Goal: Information Seeking & Learning: Learn about a topic

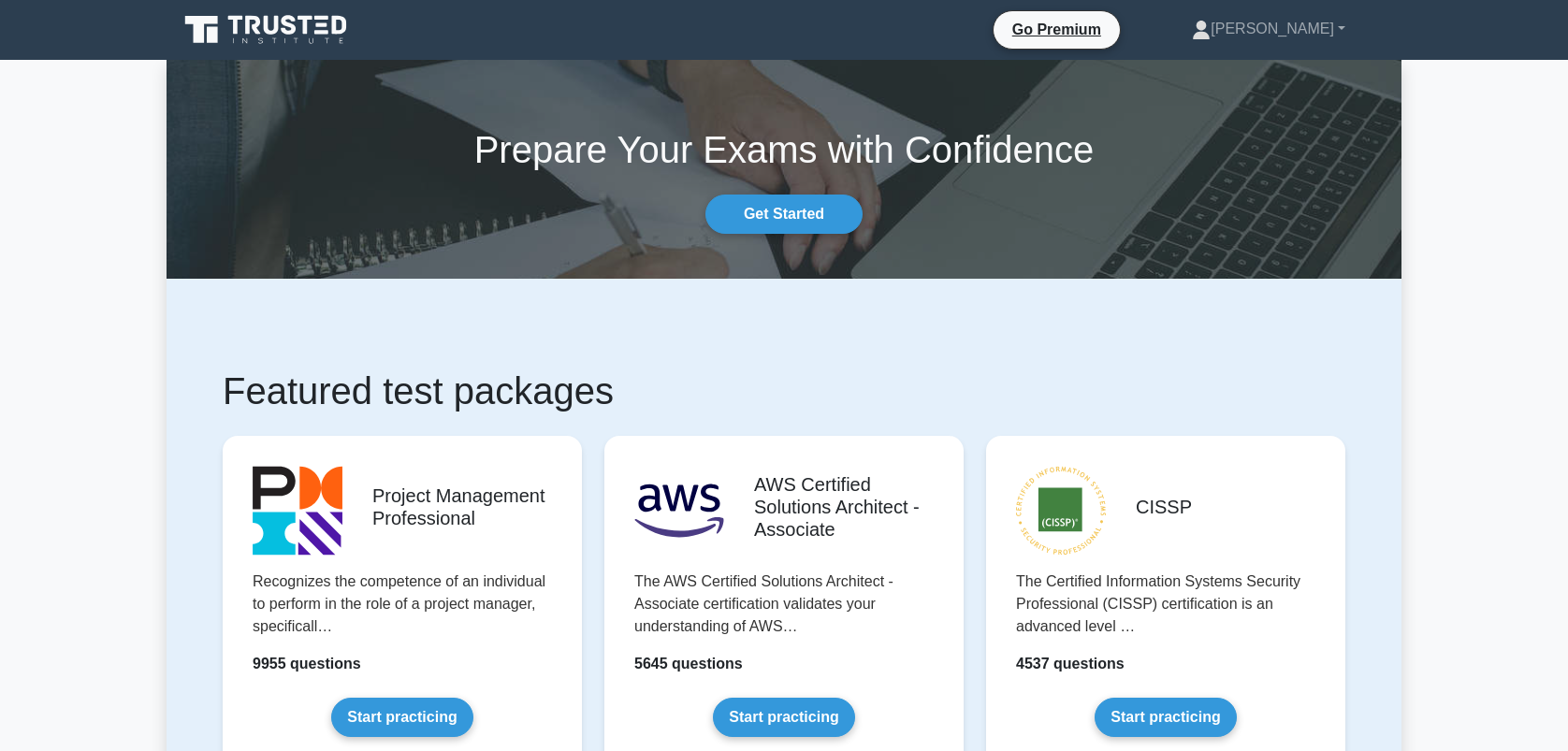
click at [395, 705] on link "Start practicing" at bounding box center [402, 718] width 141 height 39
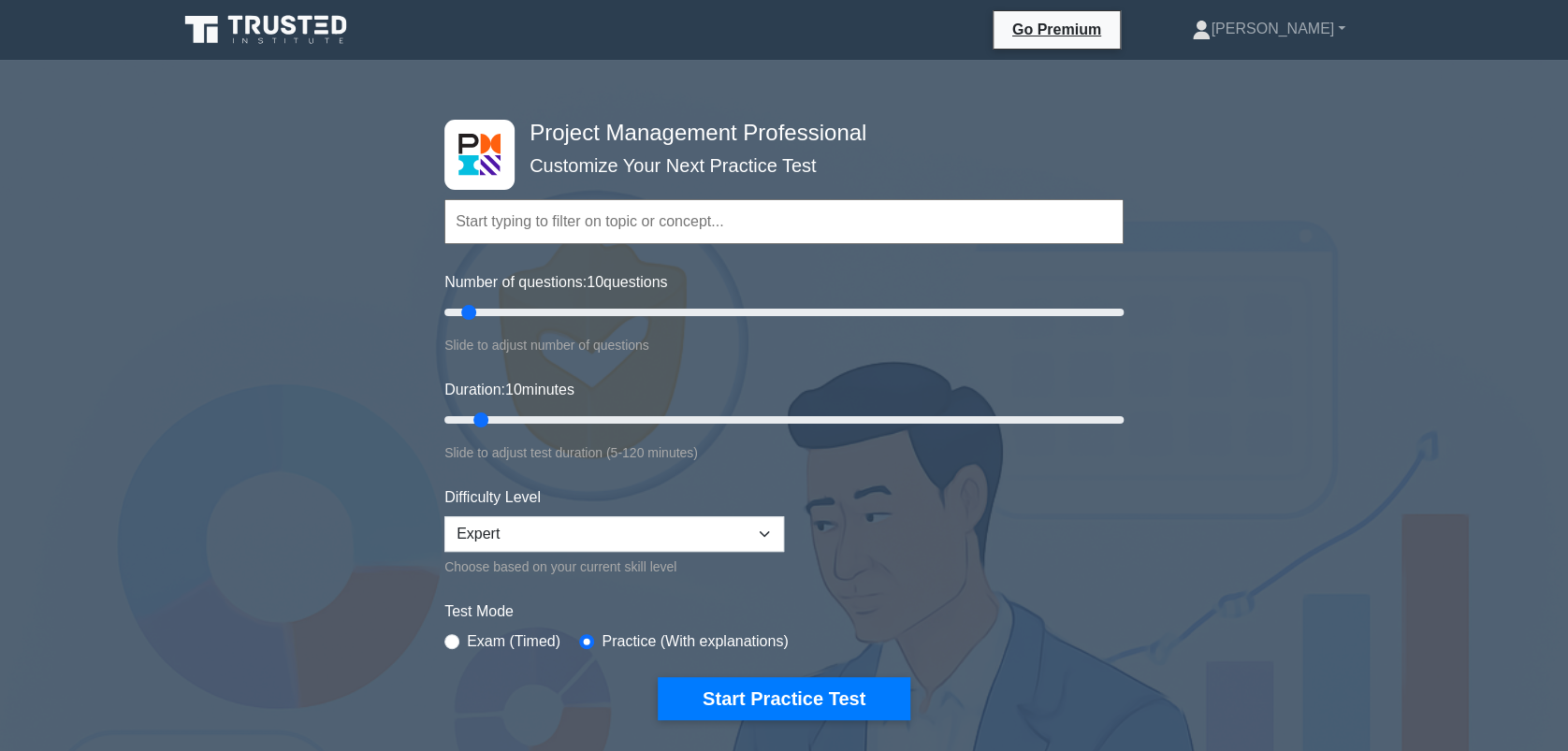
click at [546, 231] on input "text" at bounding box center [784, 222] width 680 height 45
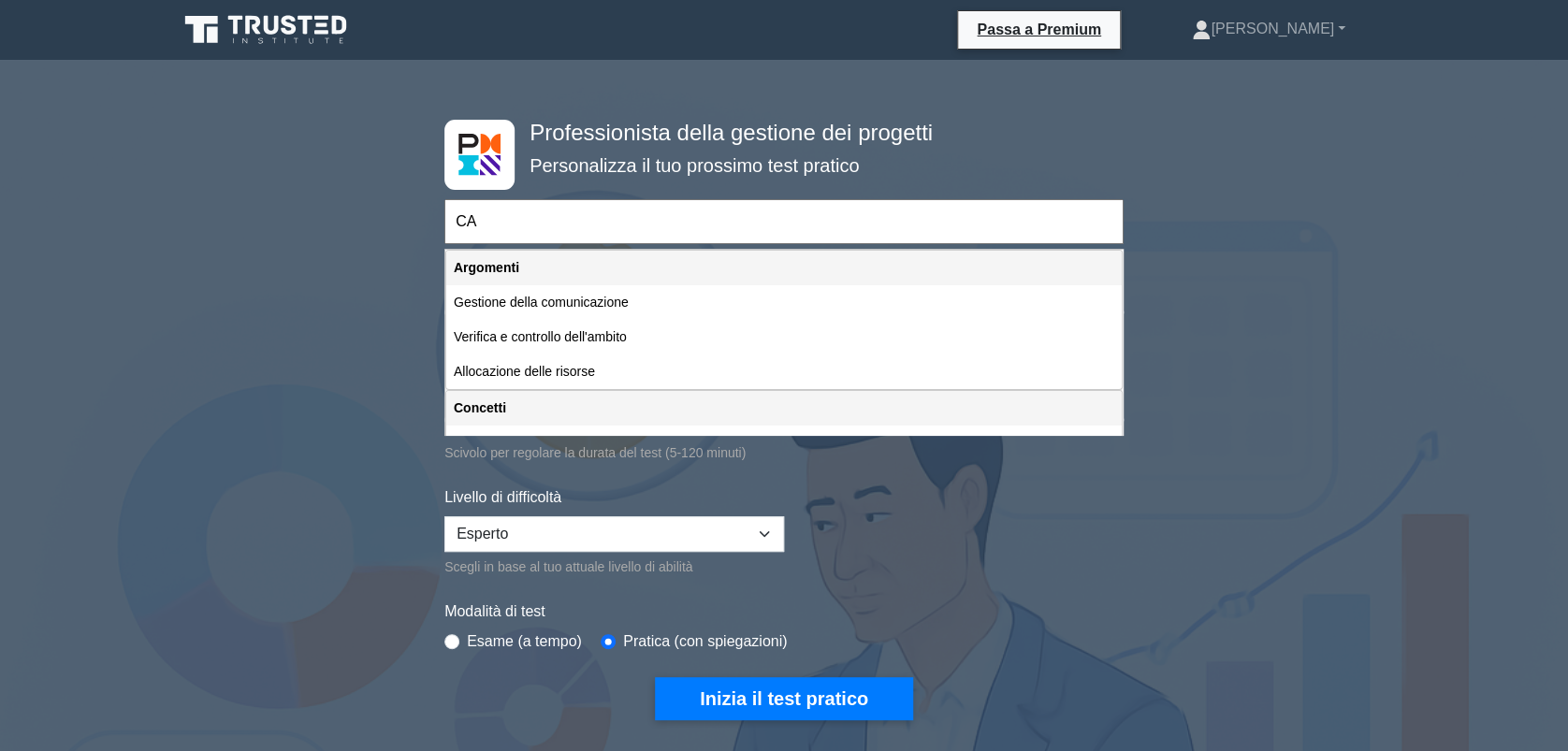
click at [512, 224] on input "CA" at bounding box center [784, 222] width 680 height 45
type input "C"
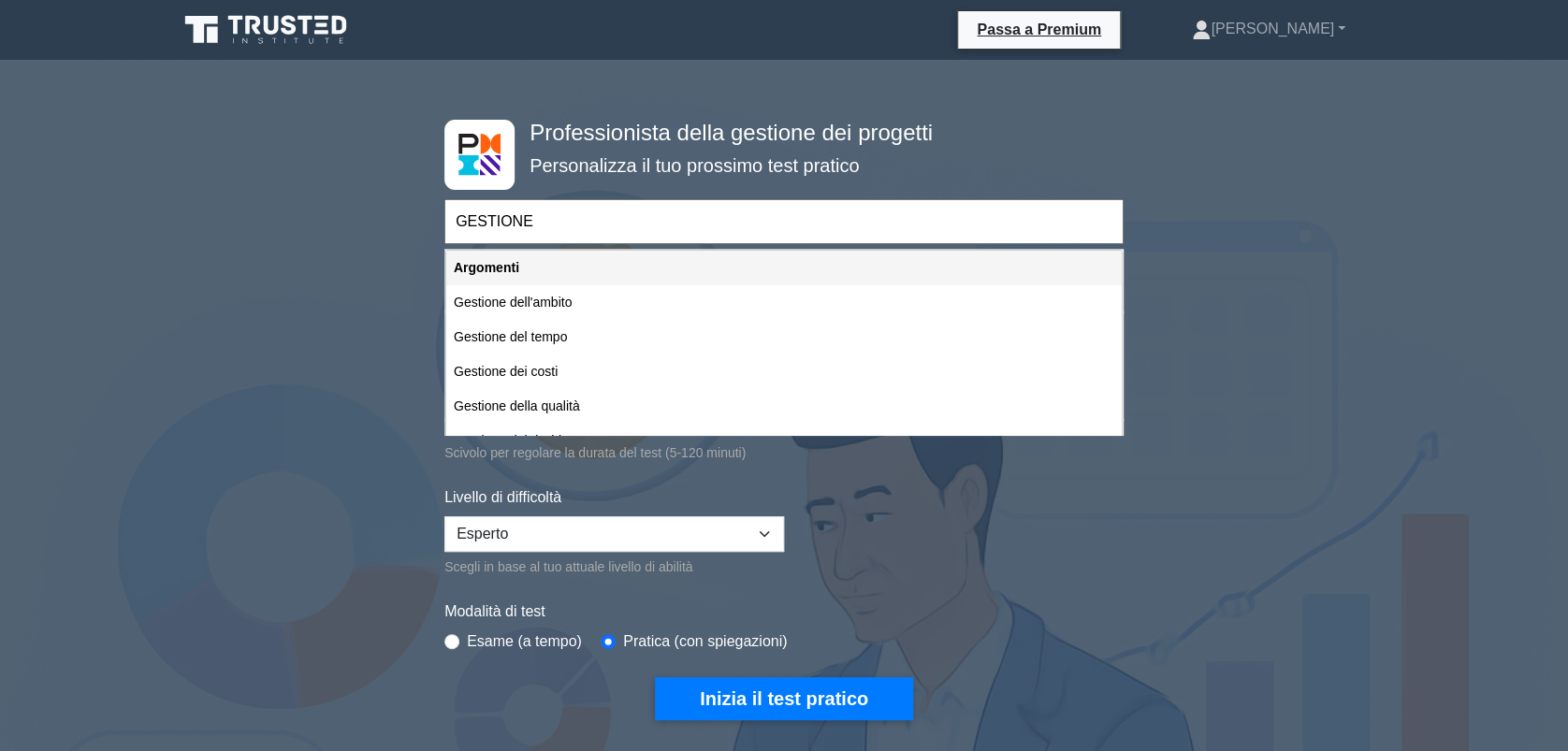
drag, startPoint x: 540, startPoint y: 228, endPoint x: 452, endPoint y: 219, distance: 88.5
click at [452, 219] on input "GESTIONE" at bounding box center [784, 222] width 680 height 45
type input "C"
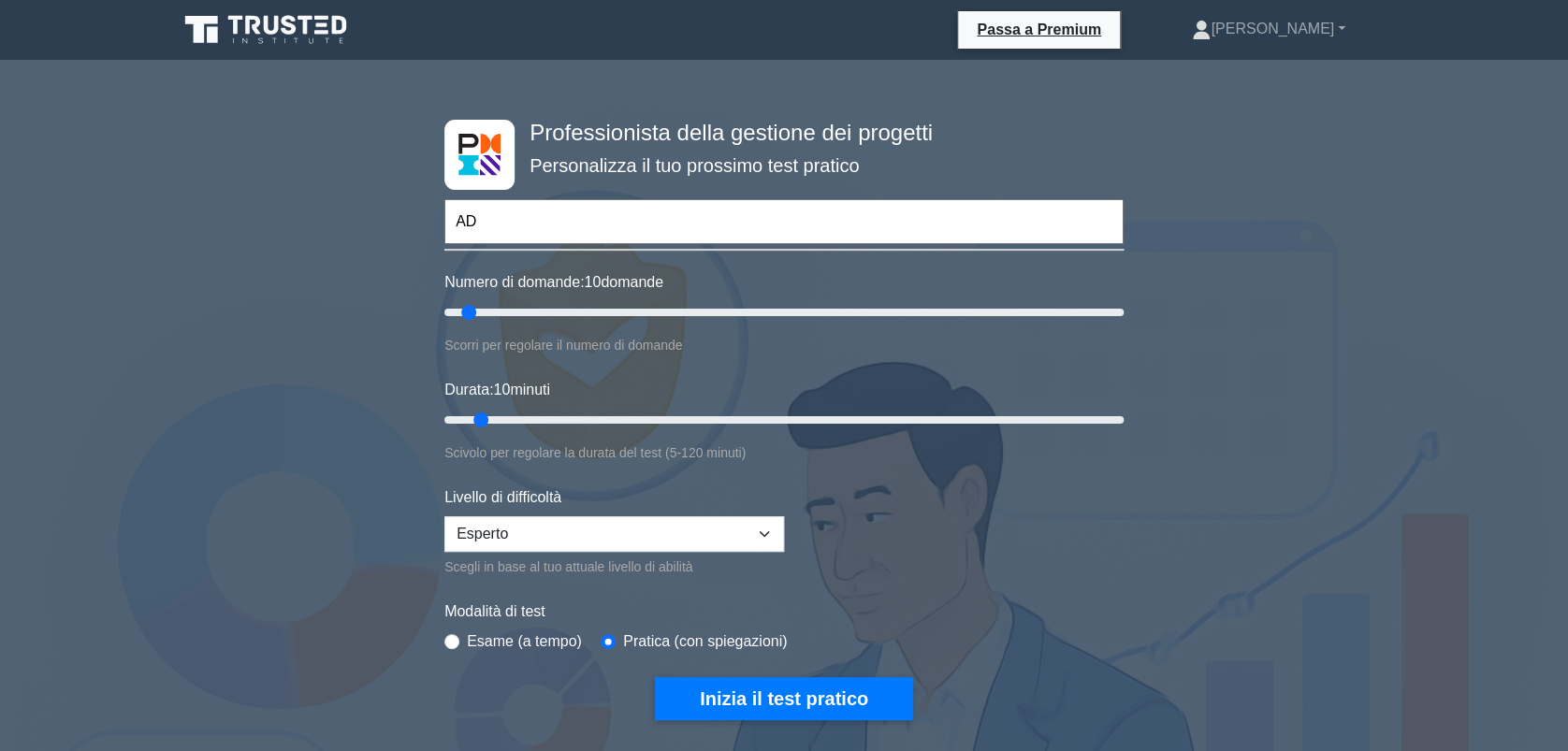
type input "A"
type input "P"
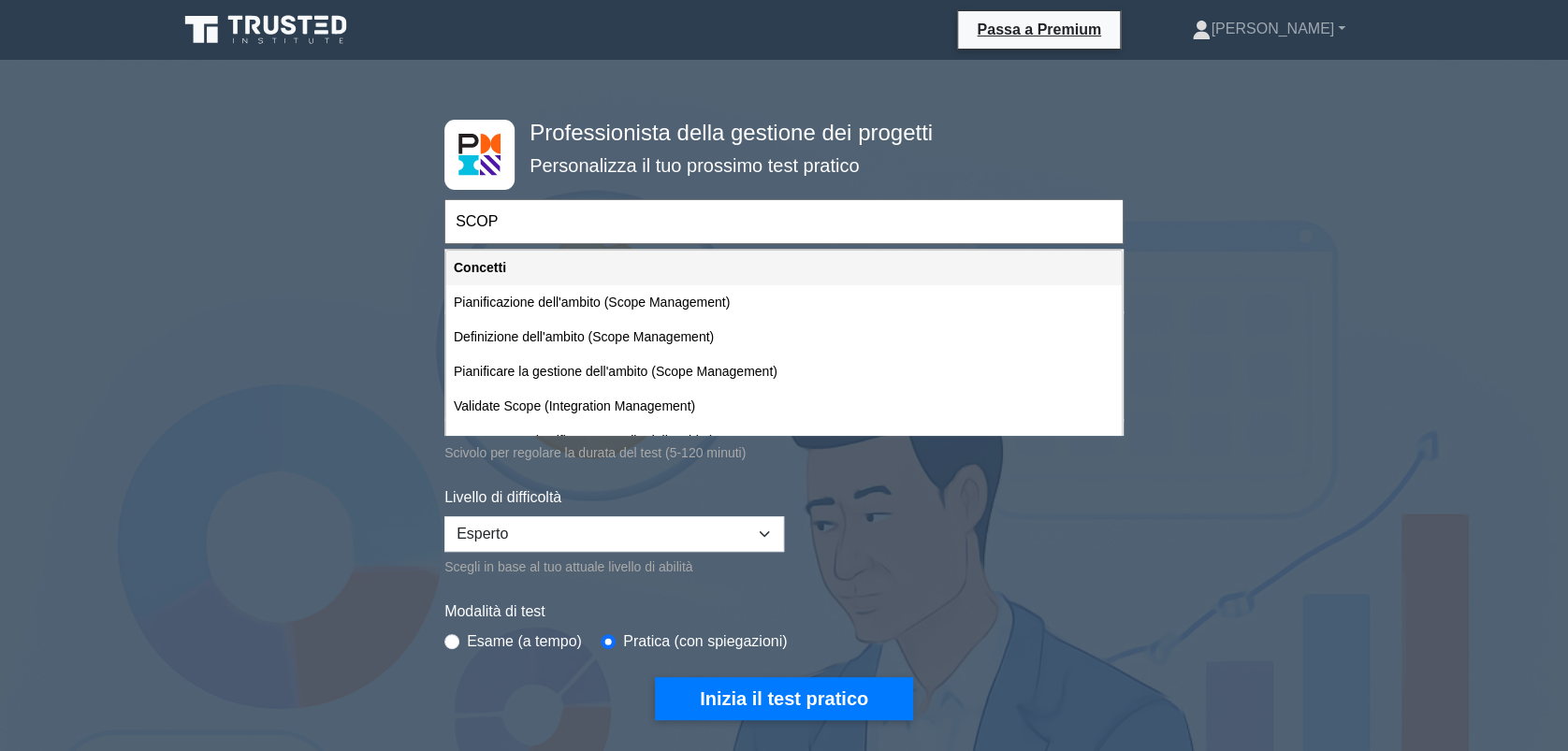
type input "SCOP"
